Goal: Information Seeking & Learning: Learn about a topic

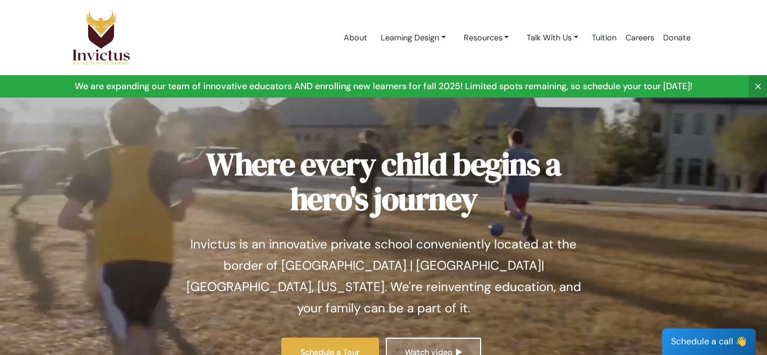
click at [446, 338] on link "Watch video" at bounding box center [433, 353] width 95 height 30
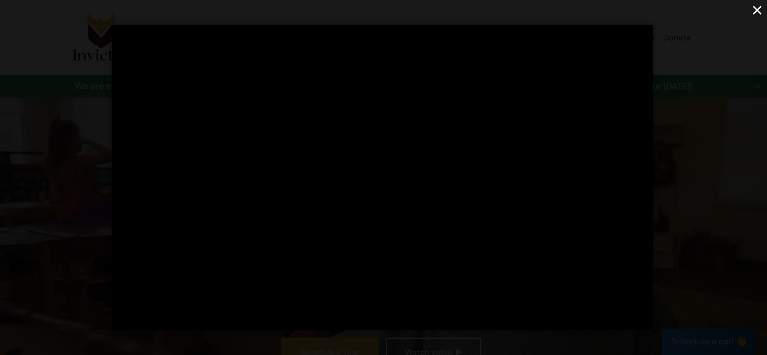
click at [681, 72] on div "×" at bounding box center [383, 177] width 767 height 355
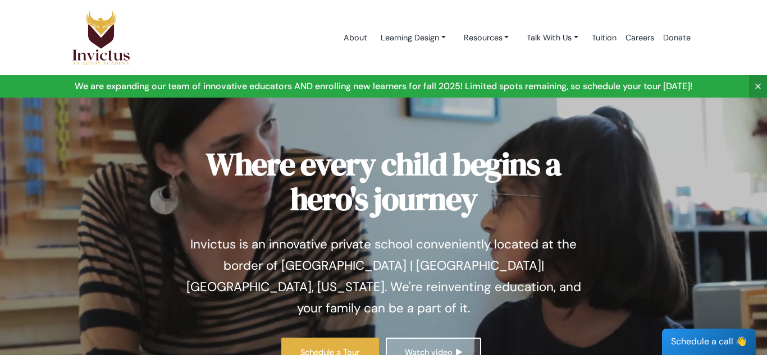
click at [426, 338] on link "Watch video" at bounding box center [433, 353] width 95 height 30
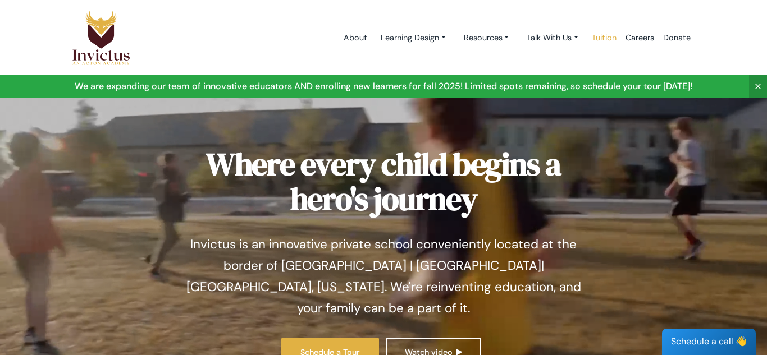
click at [598, 36] on link "Tuition" at bounding box center [604, 38] width 34 height 48
